Goal: Find specific page/section: Find specific page/section

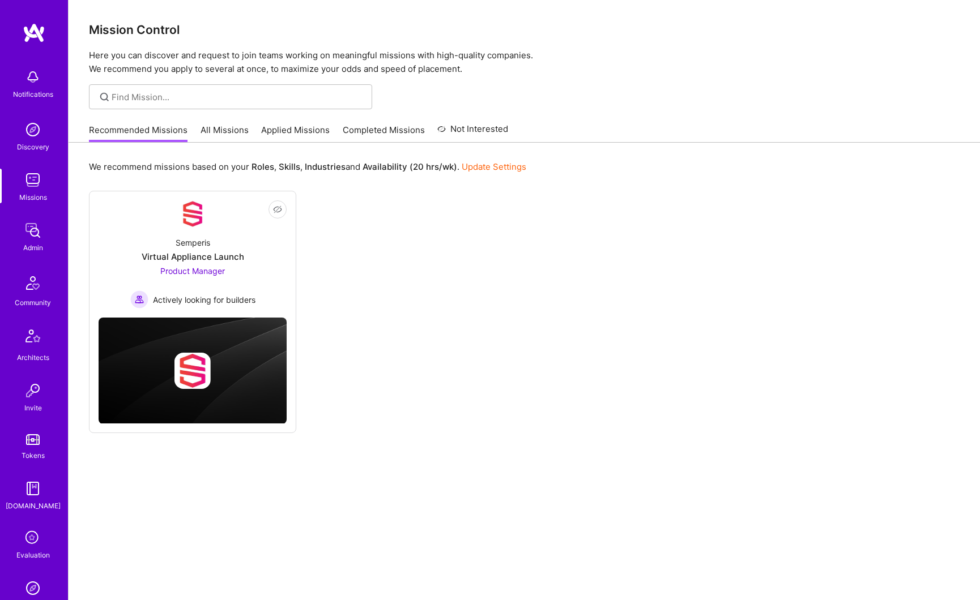
click at [29, 236] on img at bounding box center [33, 230] width 23 height 23
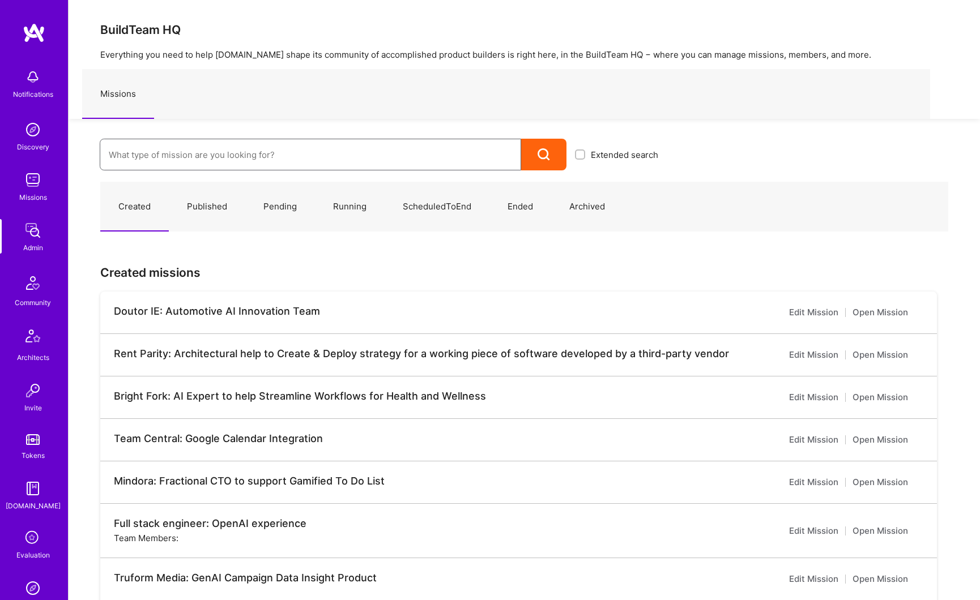
click at [183, 155] on input at bounding box center [310, 154] width 403 height 29
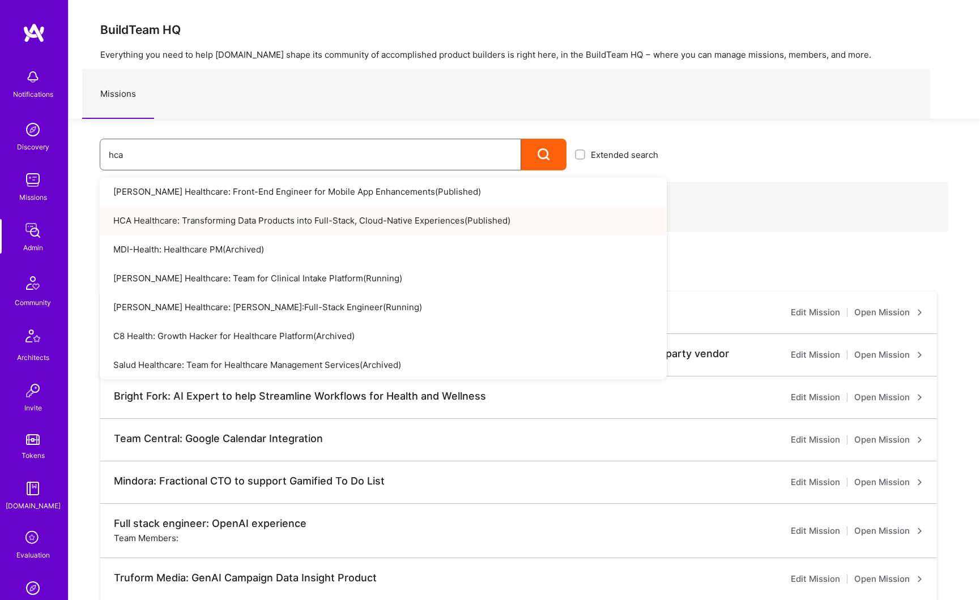
type input "hca"
click at [308, 212] on link "HCA Healthcare: Transforming Data Products into Full-Stack, Cloud-Native Experi…" at bounding box center [383, 220] width 567 height 29
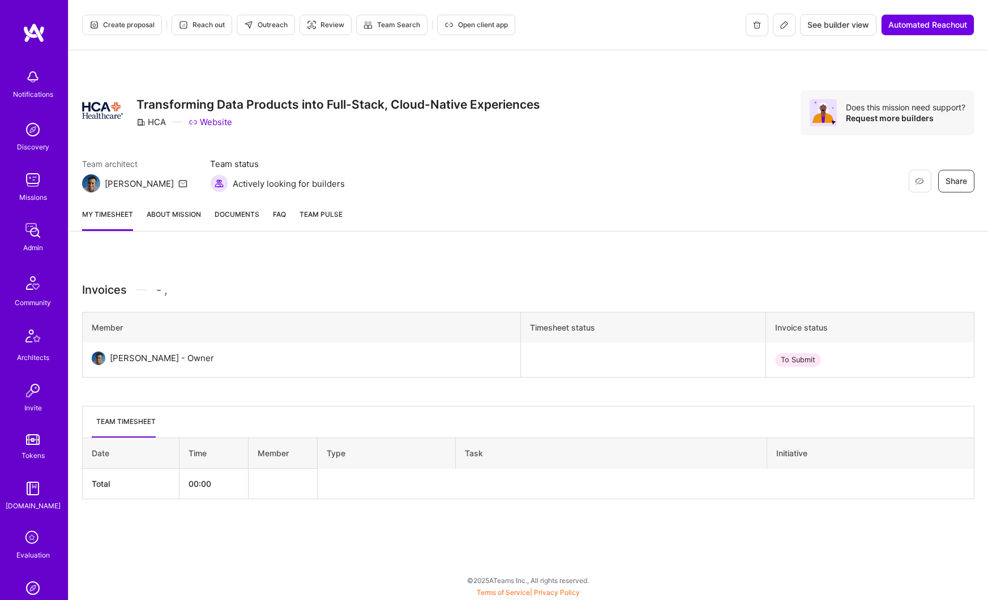
click at [182, 216] on link "About Mission" at bounding box center [174, 219] width 54 height 23
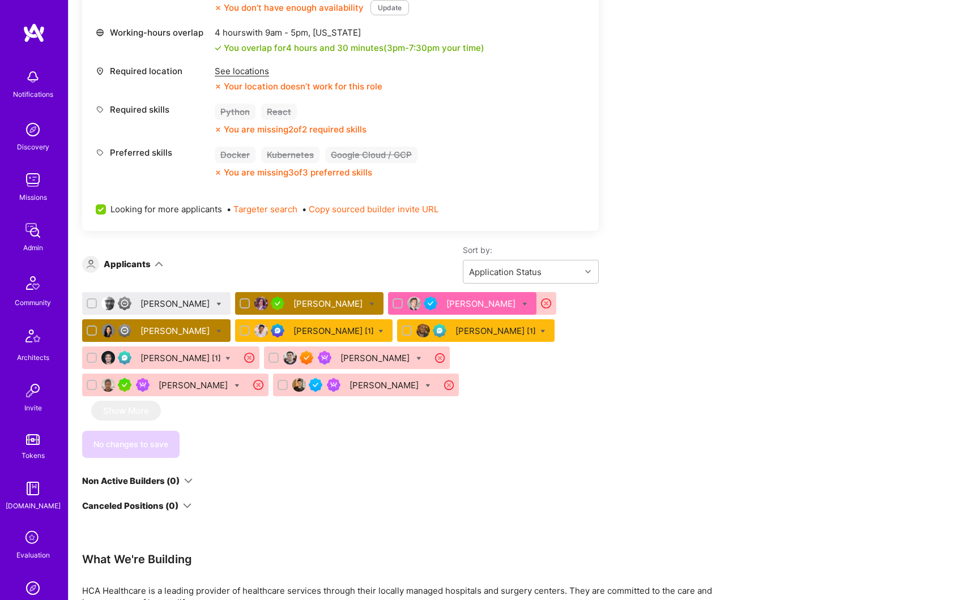
scroll to position [610, 0]
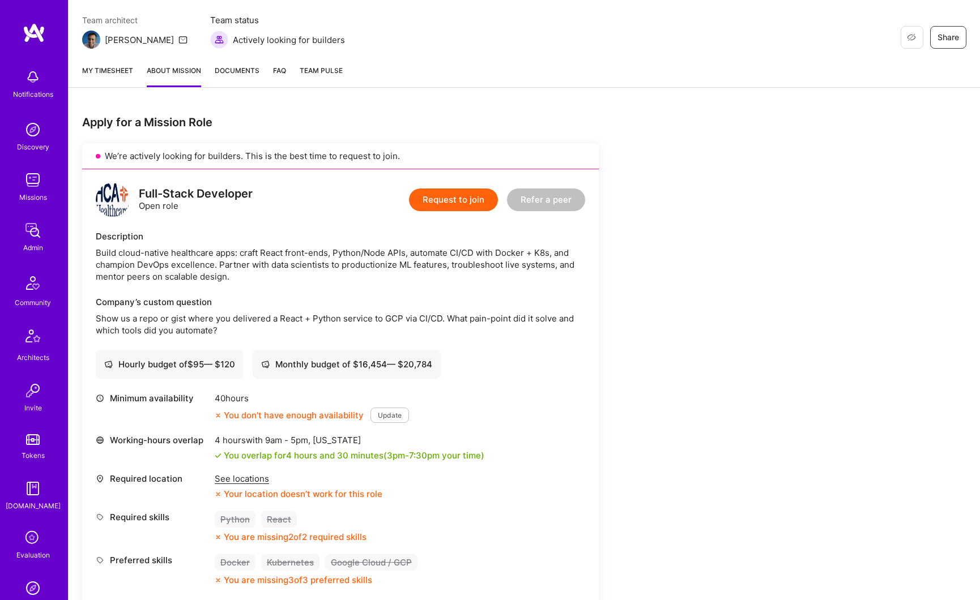
scroll to position [384, 0]
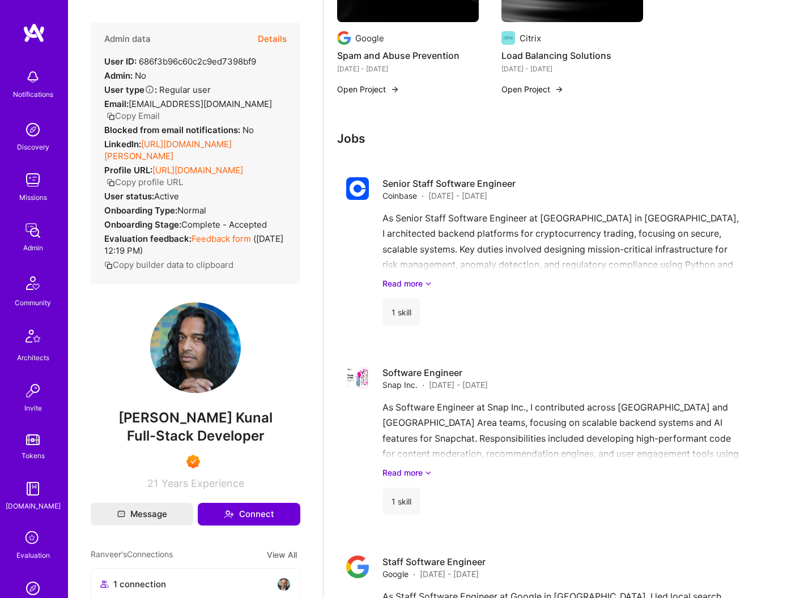
scroll to position [652, 0]
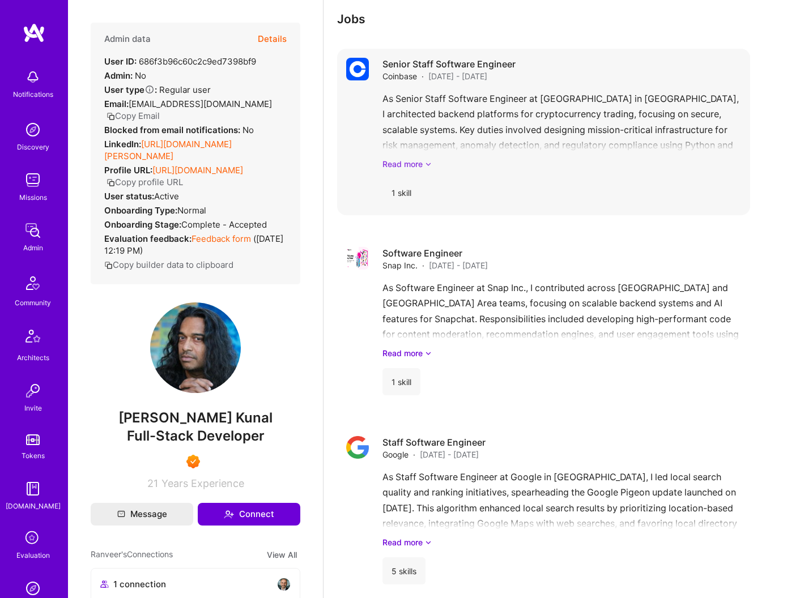
click at [419, 166] on link "Read more" at bounding box center [561, 164] width 358 height 12
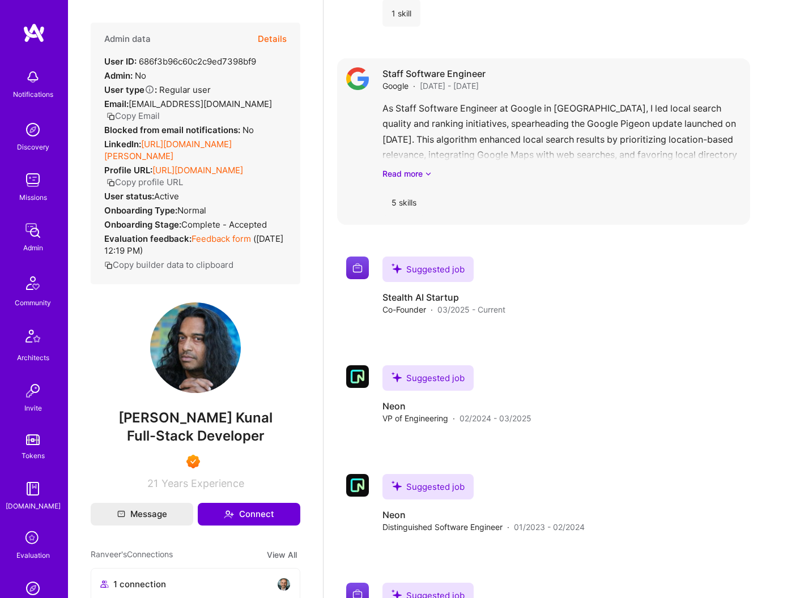
scroll to position [1229, 0]
